Goal: Find specific page/section: Find specific page/section

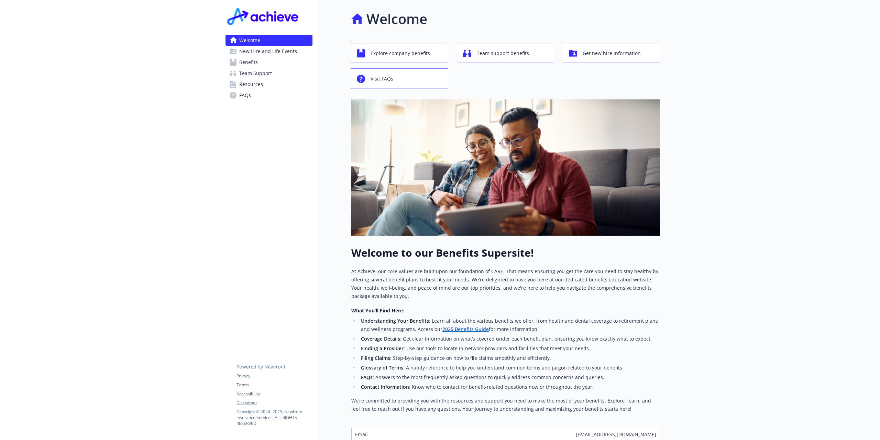
click at [257, 88] on span "Resources" at bounding box center [251, 84] width 24 height 11
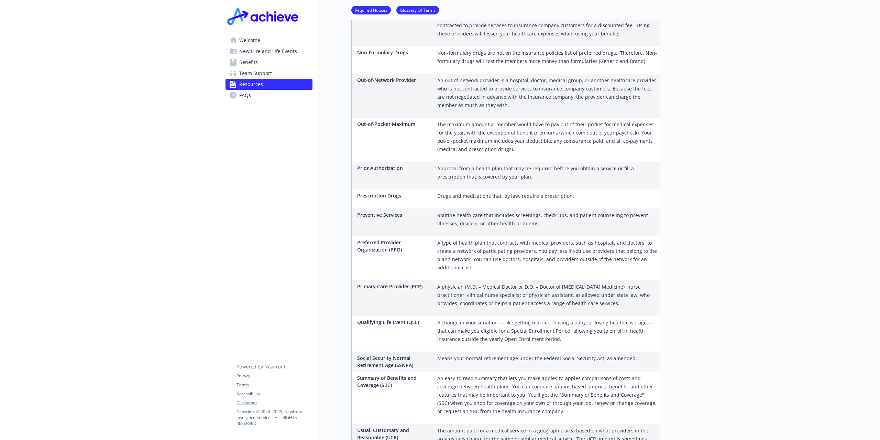
scroll to position [1125, 0]
